Goal: Task Accomplishment & Management: Complete application form

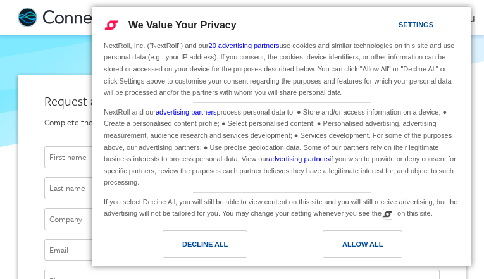
type input "wiJrqAEgq"
type input "SCCFJknLXs"
type input "CyqYFkSav"
type input "[EMAIL_ADDRESS][DOMAIN_NAME]"
type input "5699578402"
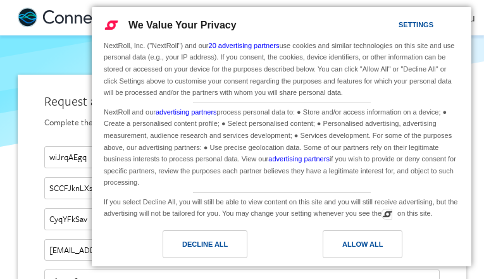
type input "[EMAIL_ADDRESS][DOMAIN_NAME]"
type input "ISEPuTMd"
